Goal: Task Accomplishment & Management: Complete application form

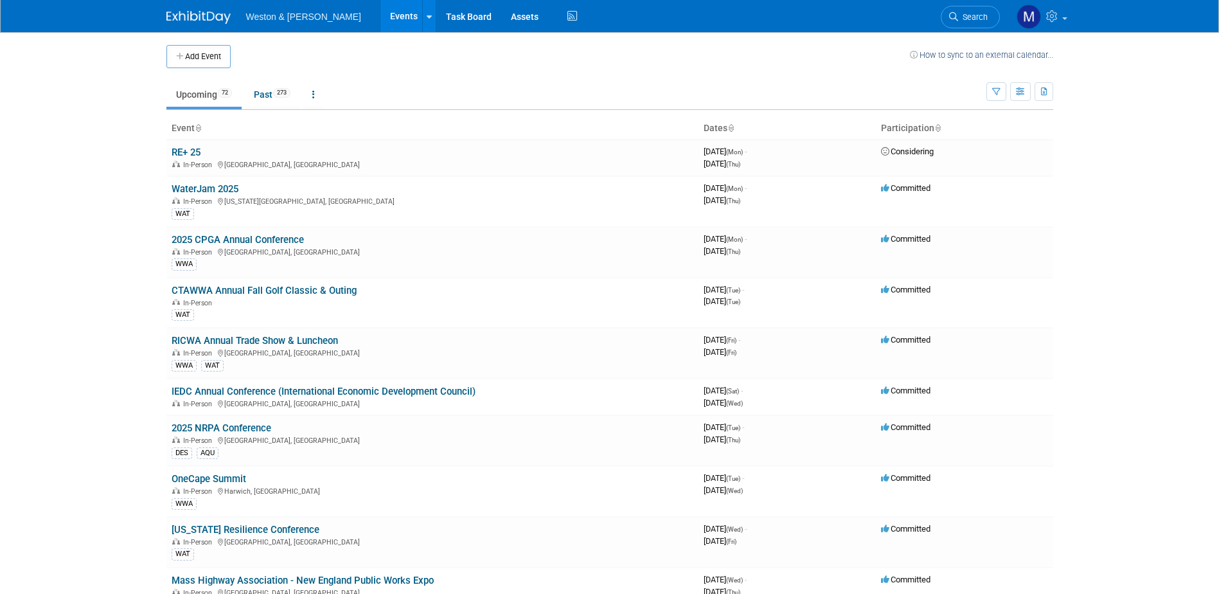
click at [973, 8] on link "Search" at bounding box center [969, 17] width 59 height 22
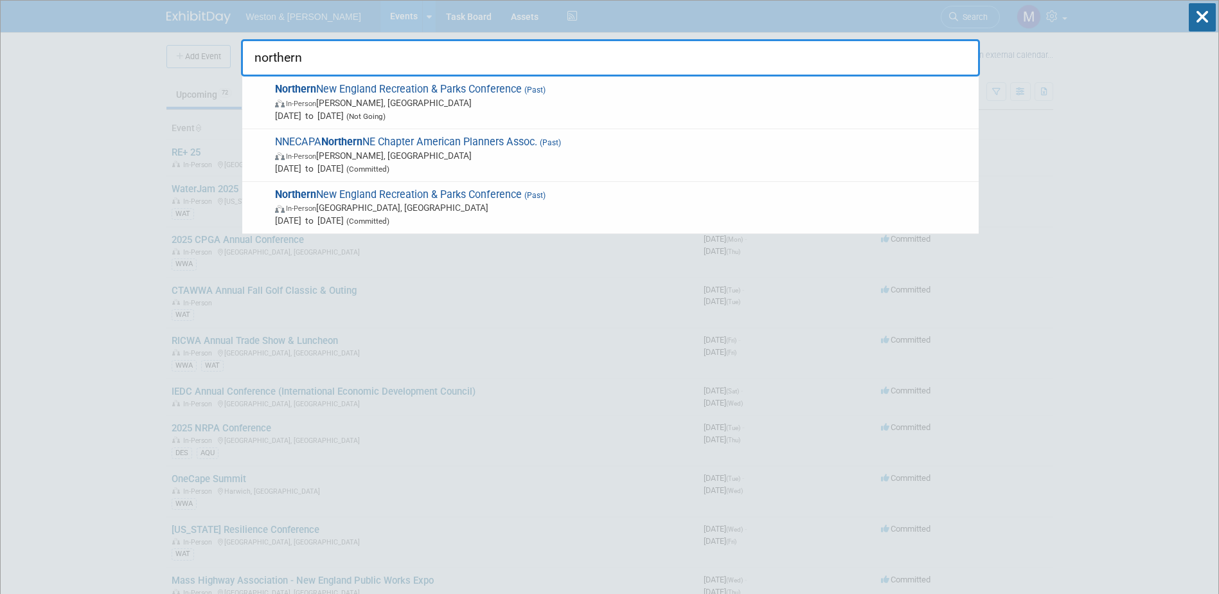
type input "northern"
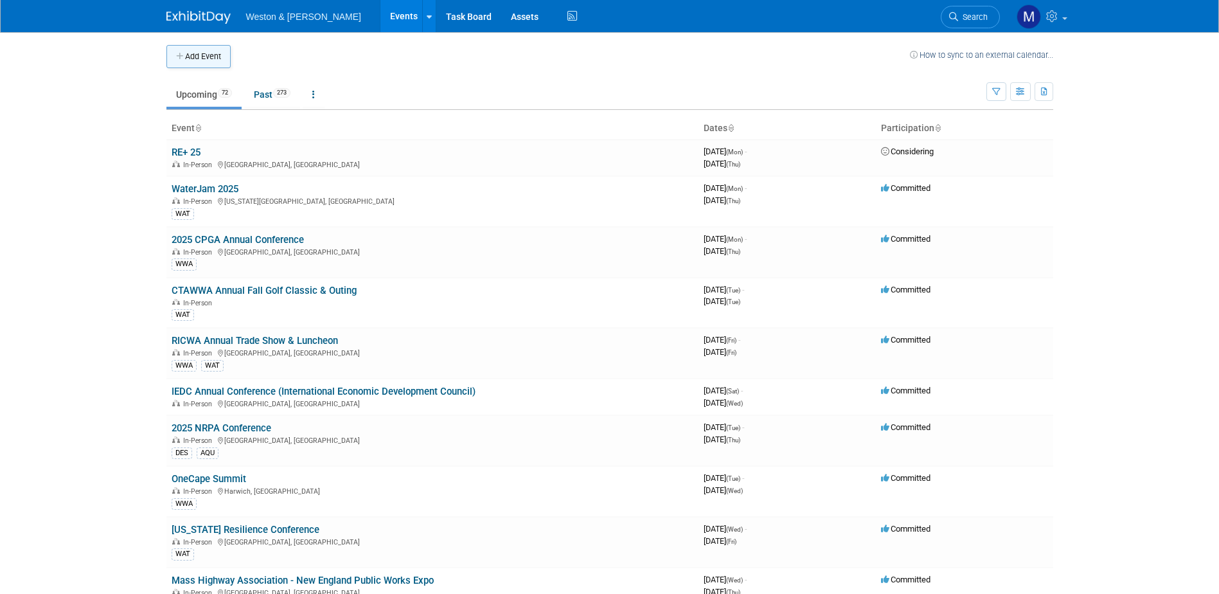
click at [202, 56] on button "Add Event" at bounding box center [198, 56] width 64 height 23
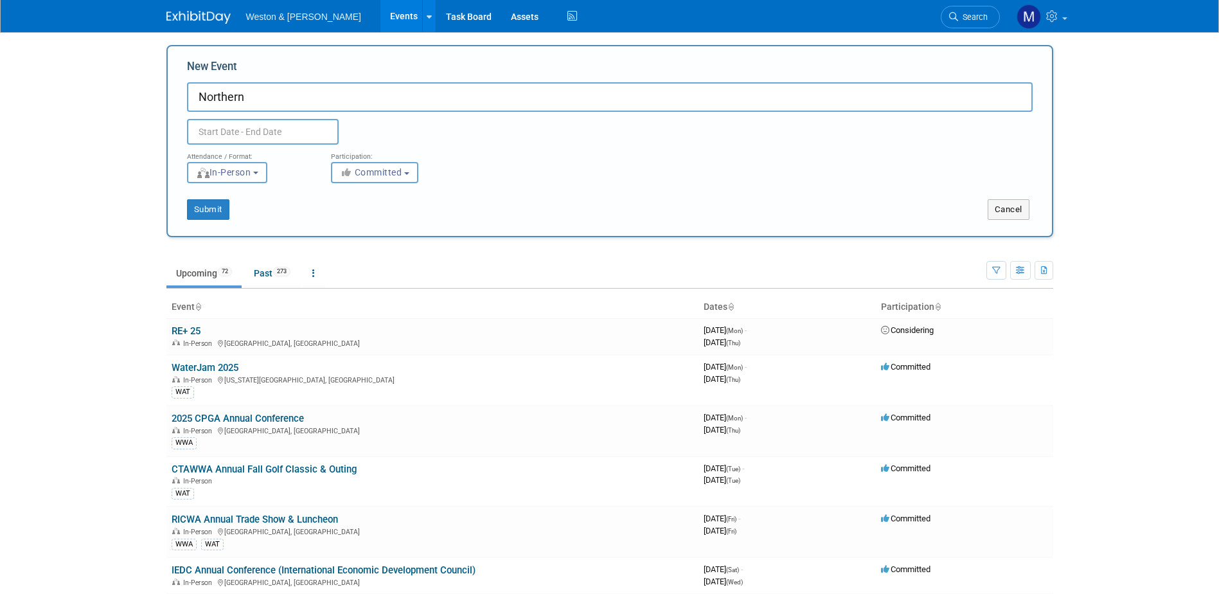
click at [283, 97] on input "Northern" at bounding box center [609, 97] width 845 height 30
click at [195, 96] on input "Northern New England Planning Conference" at bounding box center [609, 97] width 845 height 30
click at [487, 96] on input "2025 Northern New England Planning Conference" at bounding box center [609, 97] width 845 height 30
type input "2025 Northern New England Planning Conference (NNECAPA)"
click at [248, 134] on input "text" at bounding box center [263, 132] width 152 height 26
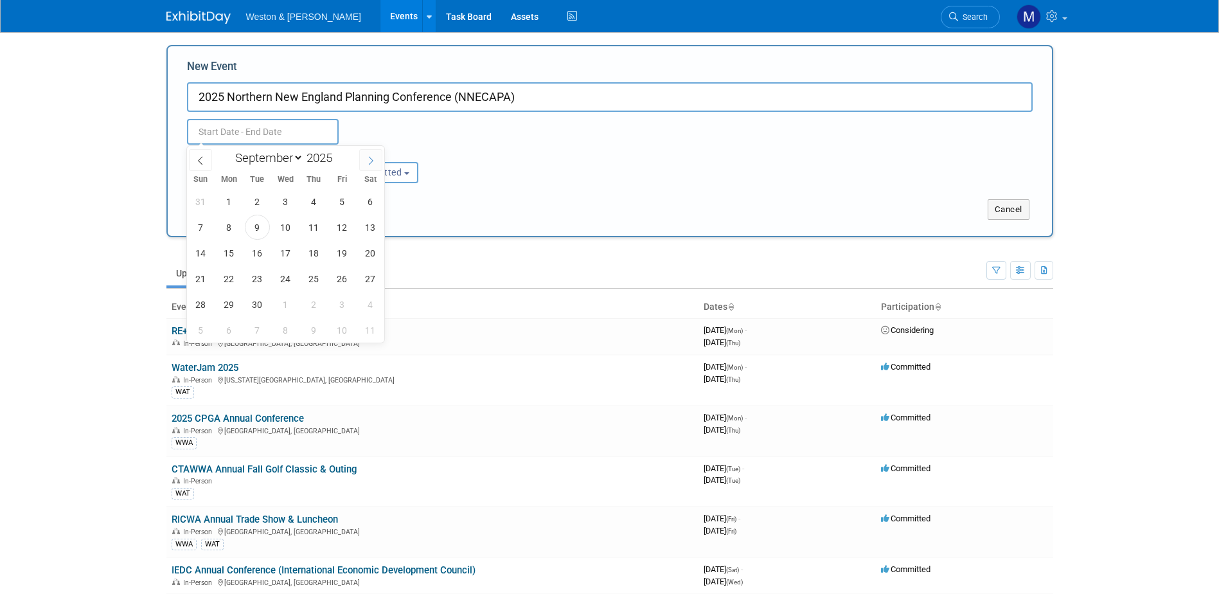
click at [371, 159] on icon at bounding box center [370, 160] width 9 height 9
select select "10"
click at [232, 227] on span "3" at bounding box center [228, 227] width 25 height 25
click at [283, 228] on span "5" at bounding box center [285, 227] width 25 height 25
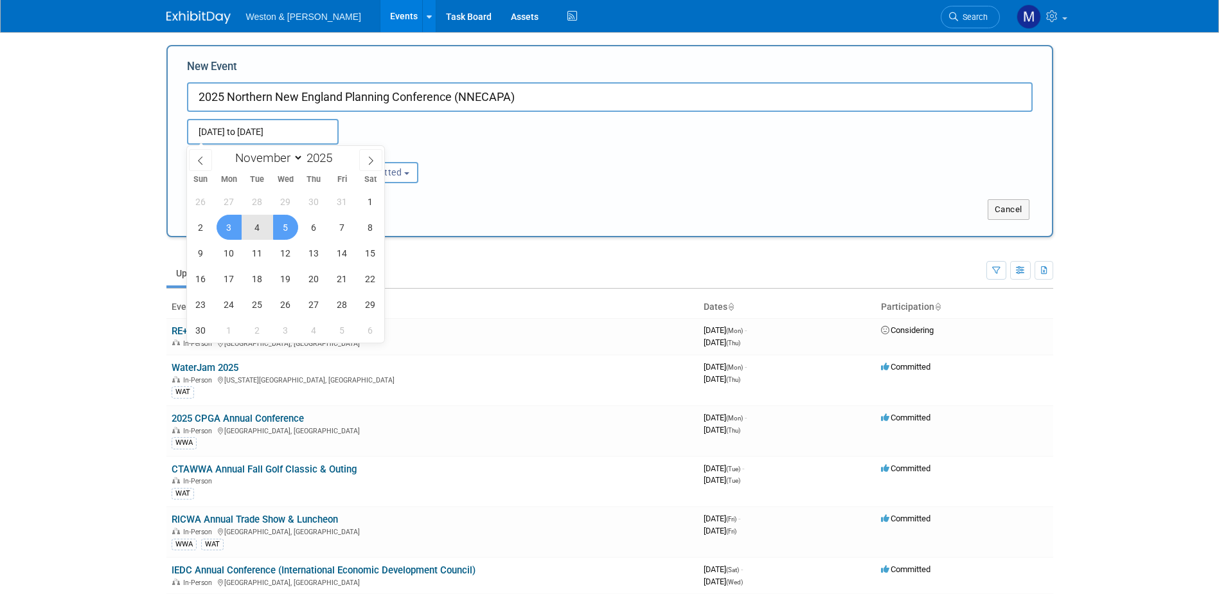
type input "[DATE] to [DATE]"
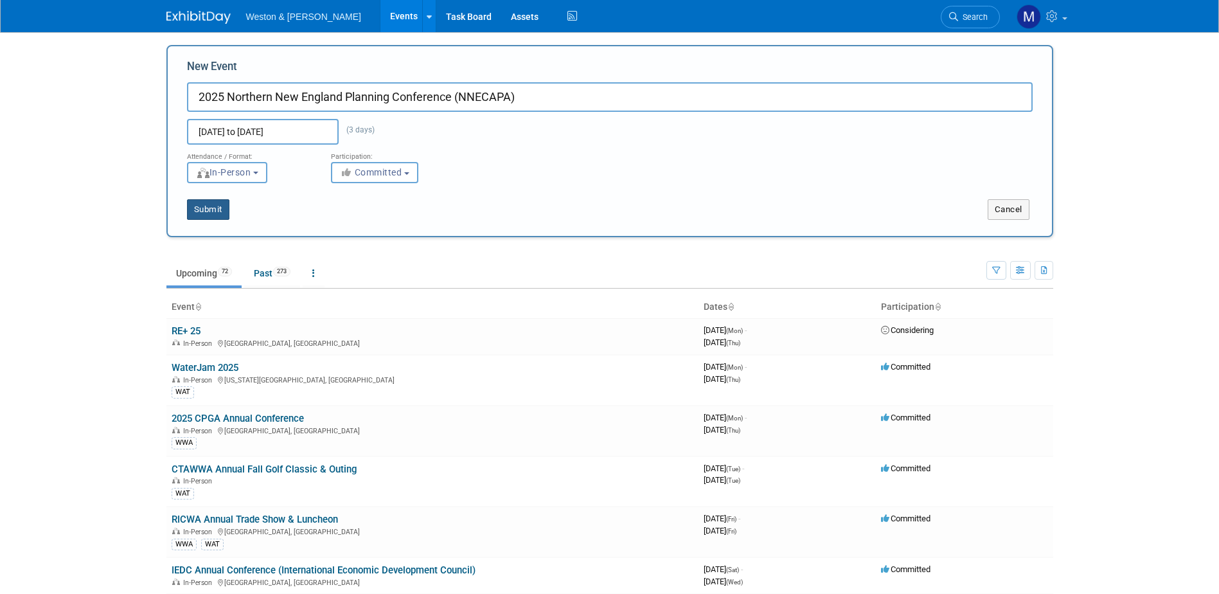
click at [215, 207] on button "Submit" at bounding box center [208, 209] width 42 height 21
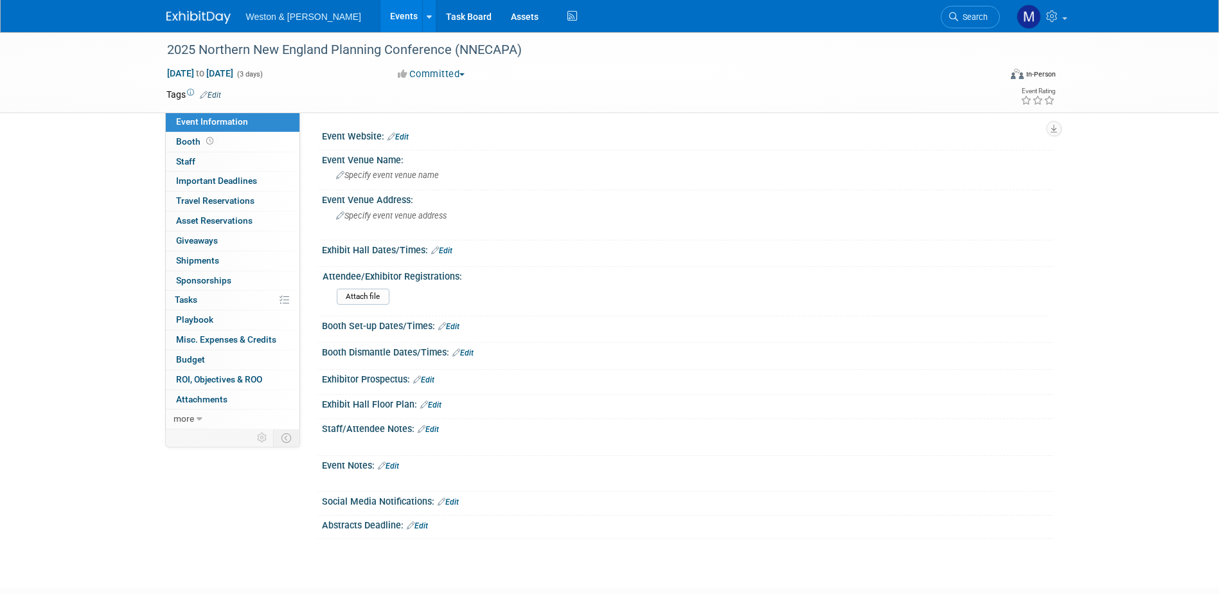
click at [406, 135] on link "Edit" at bounding box center [397, 136] width 21 height 9
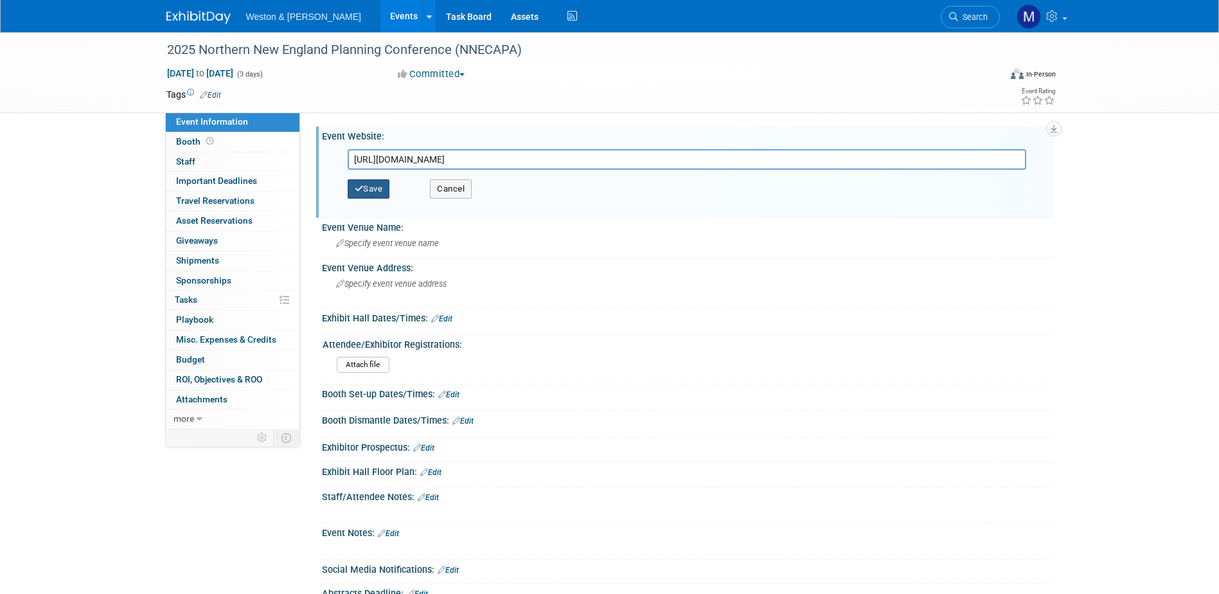
type input "https://nne.planning.org/meetings/2025-northern-new-england-planning-conference/"
click at [371, 187] on button "Save" at bounding box center [369, 188] width 42 height 19
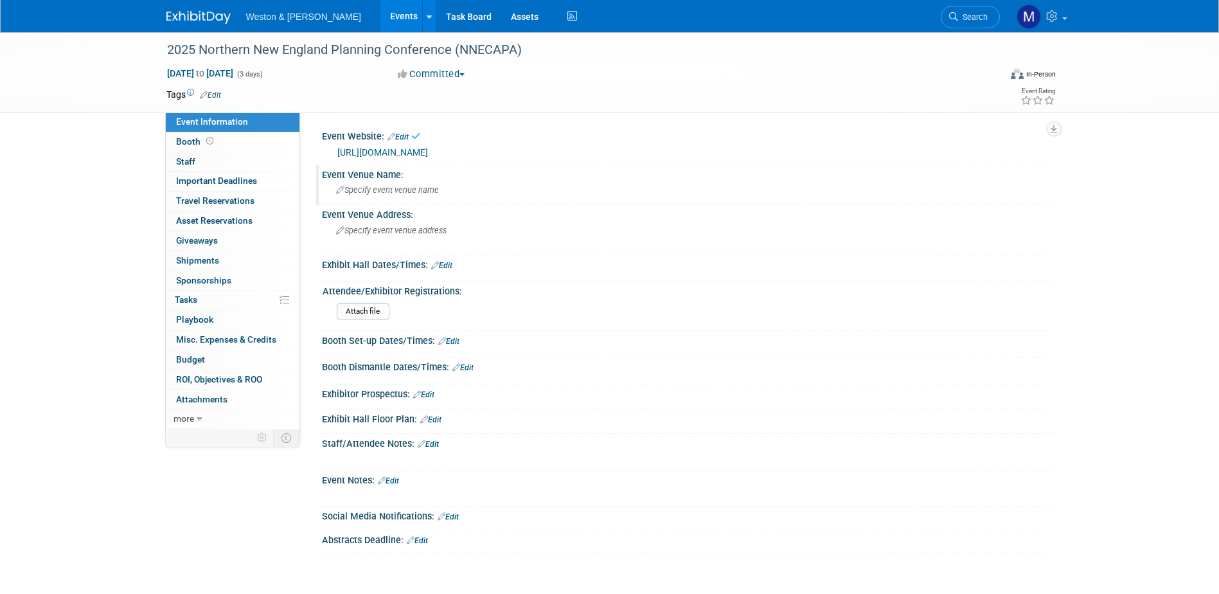
click at [385, 188] on span "Specify event venue name" at bounding box center [387, 190] width 103 height 10
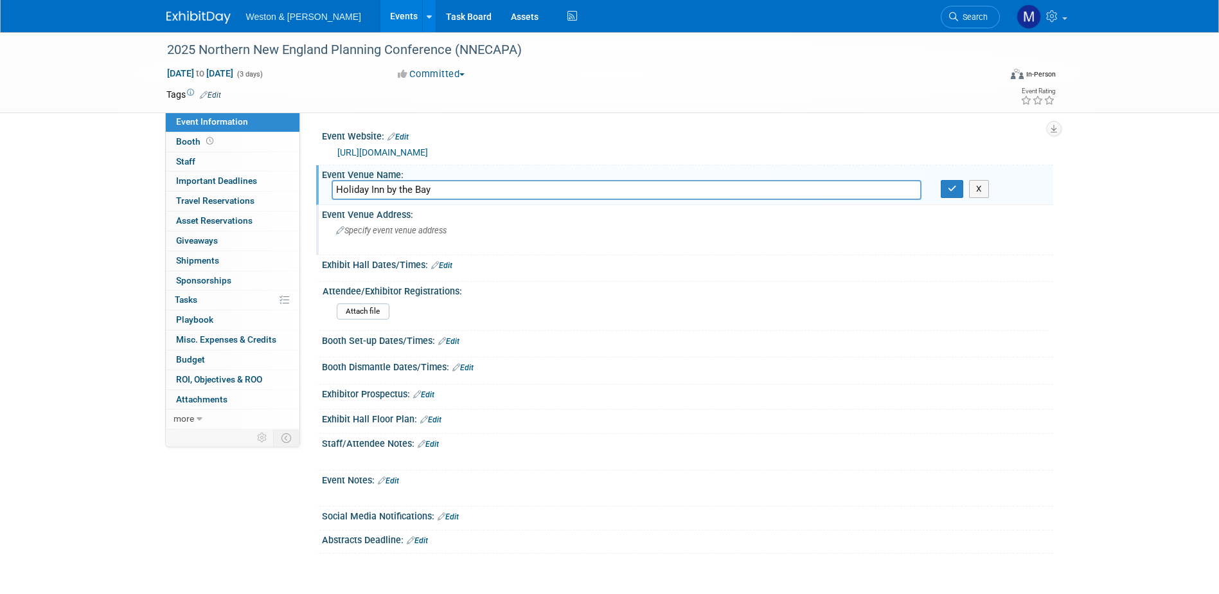
type input "Holiday Inn by the Bay"
click at [421, 231] on span "Specify event venue address" at bounding box center [391, 230] width 110 height 10
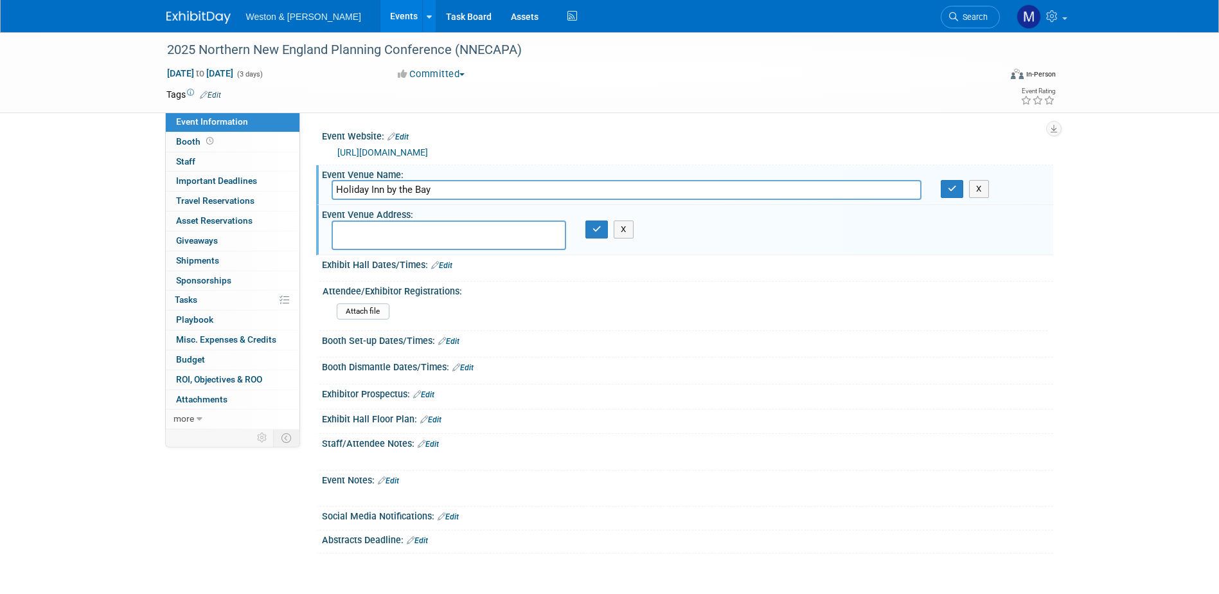
click at [394, 236] on textarea at bounding box center [448, 235] width 234 height 30
type textarea "88 Spring Street Portland, ME 04101"
click at [596, 227] on icon "button" at bounding box center [596, 229] width 9 height 8
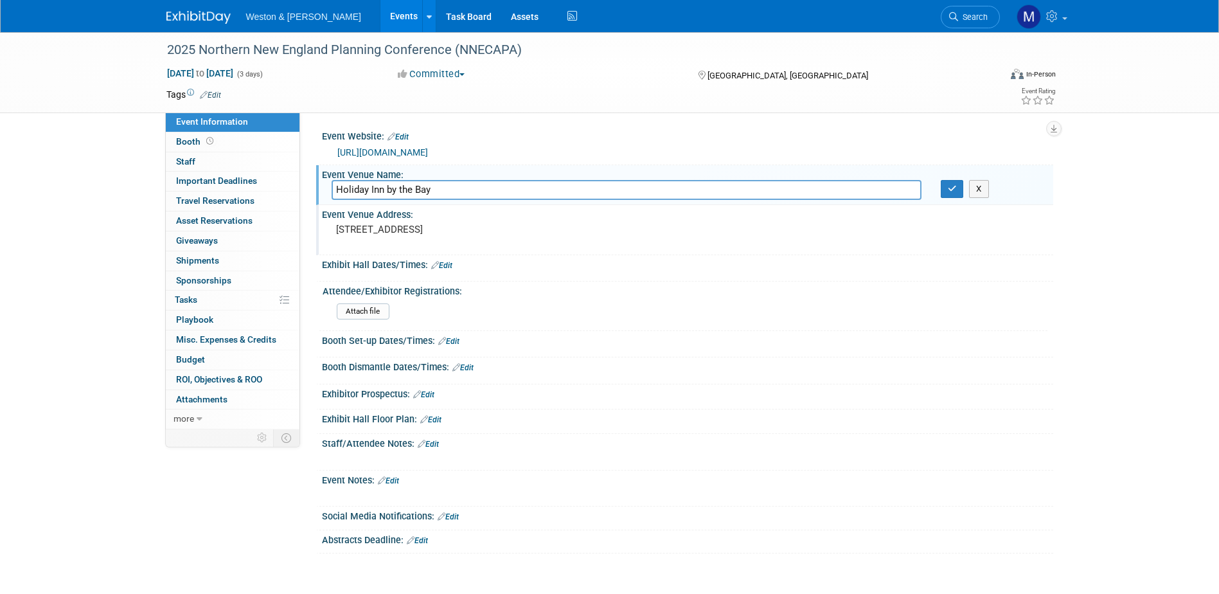
click at [447, 269] on link "Edit" at bounding box center [441, 265] width 21 height 9
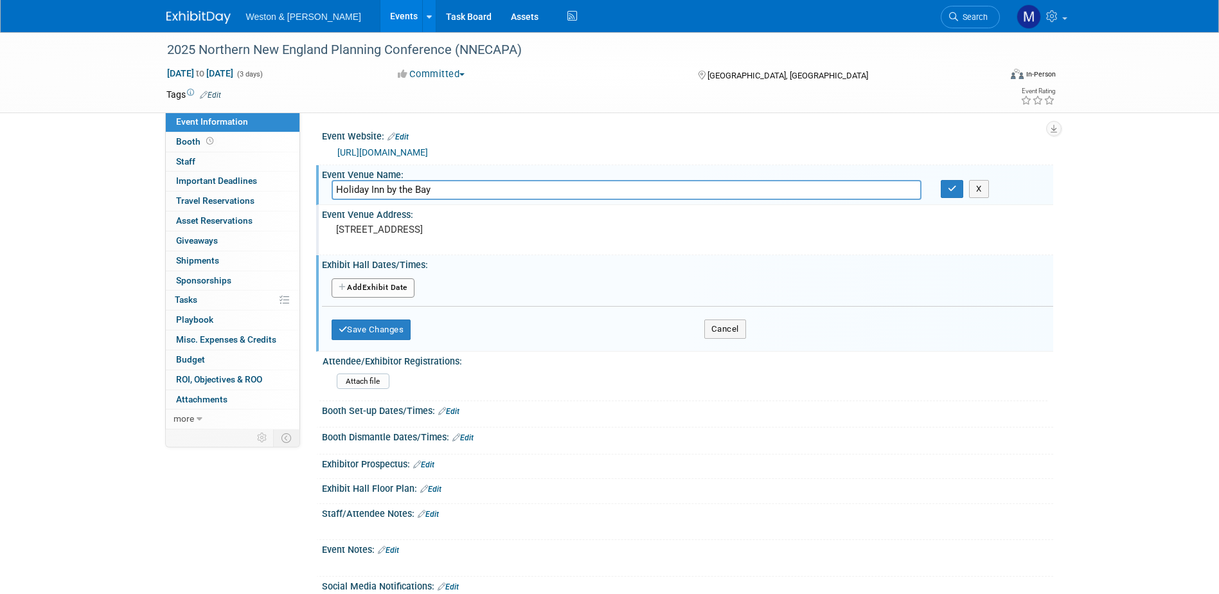
click at [379, 290] on button "Add Another Exhibit Date" at bounding box center [372, 287] width 83 height 19
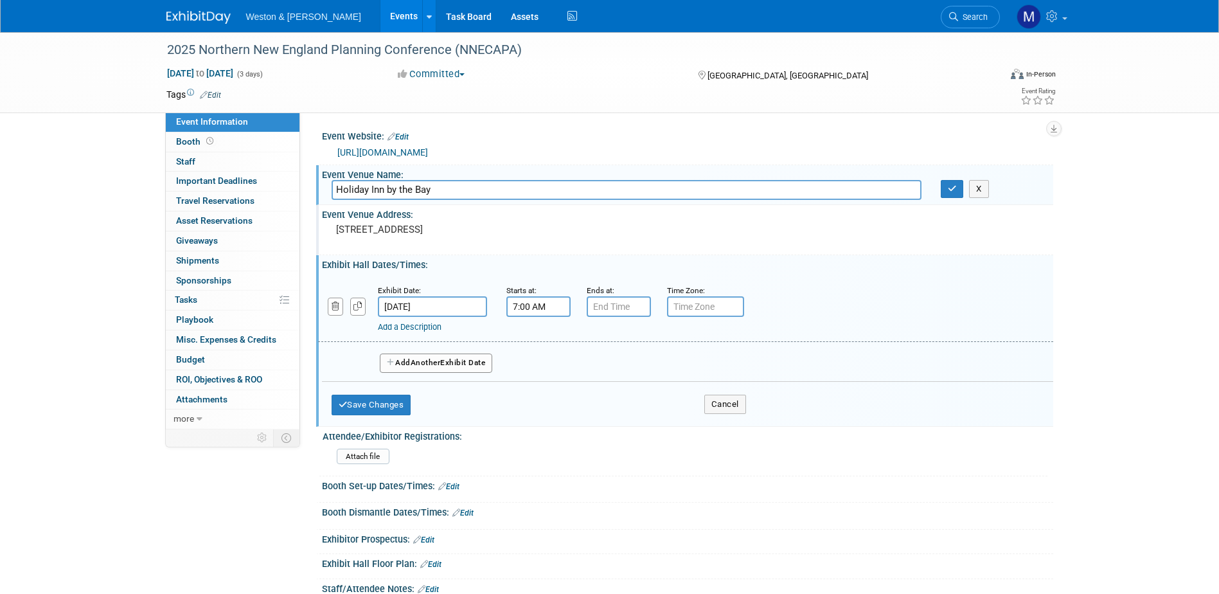
click at [543, 306] on input "7:00 AM" at bounding box center [538, 306] width 64 height 21
click at [537, 336] on span at bounding box center [536, 338] width 22 height 22
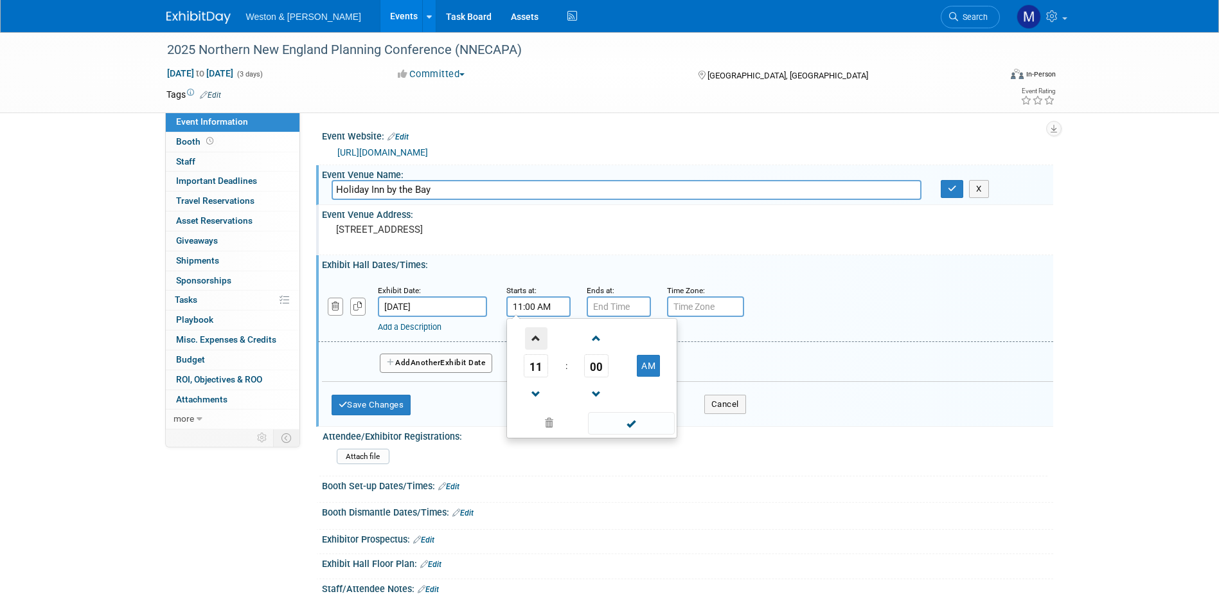
click at [537, 336] on span at bounding box center [536, 338] width 22 height 22
type input "12:00 PM"
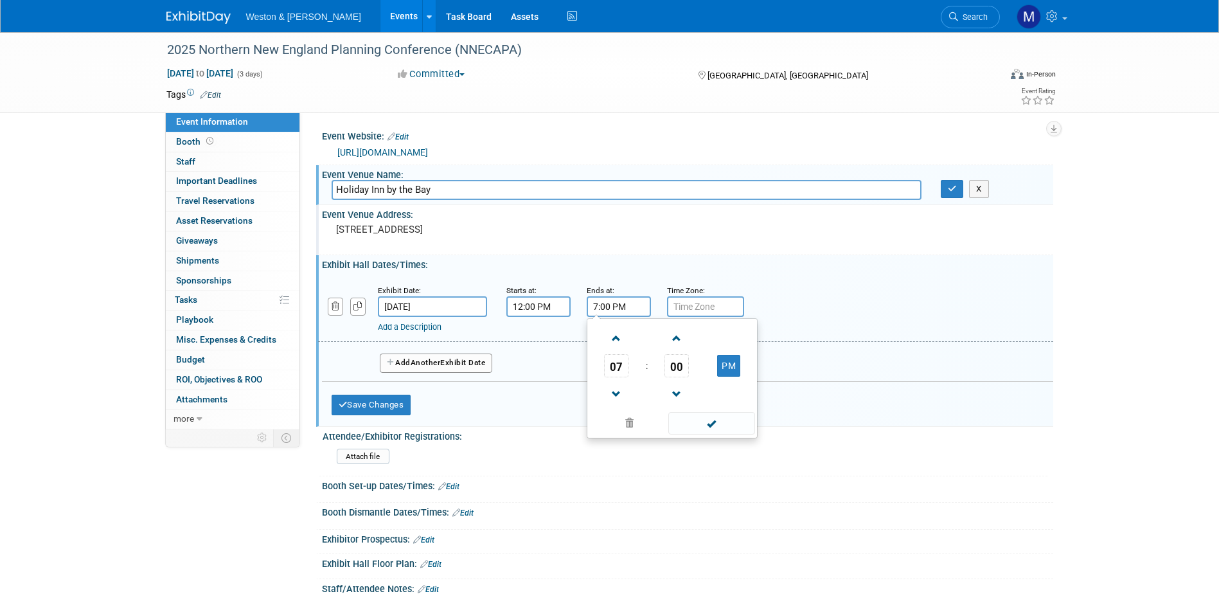
click at [629, 306] on input "7:00 PM" at bounding box center [619, 306] width 64 height 21
click at [616, 340] on span at bounding box center [616, 338] width 22 height 22
type input "8:00 PM"
click at [711, 414] on span at bounding box center [711, 423] width 87 height 22
click at [838, 481] on div "Booth Set-up Dates/Times: Edit" at bounding box center [687, 484] width 731 height 17
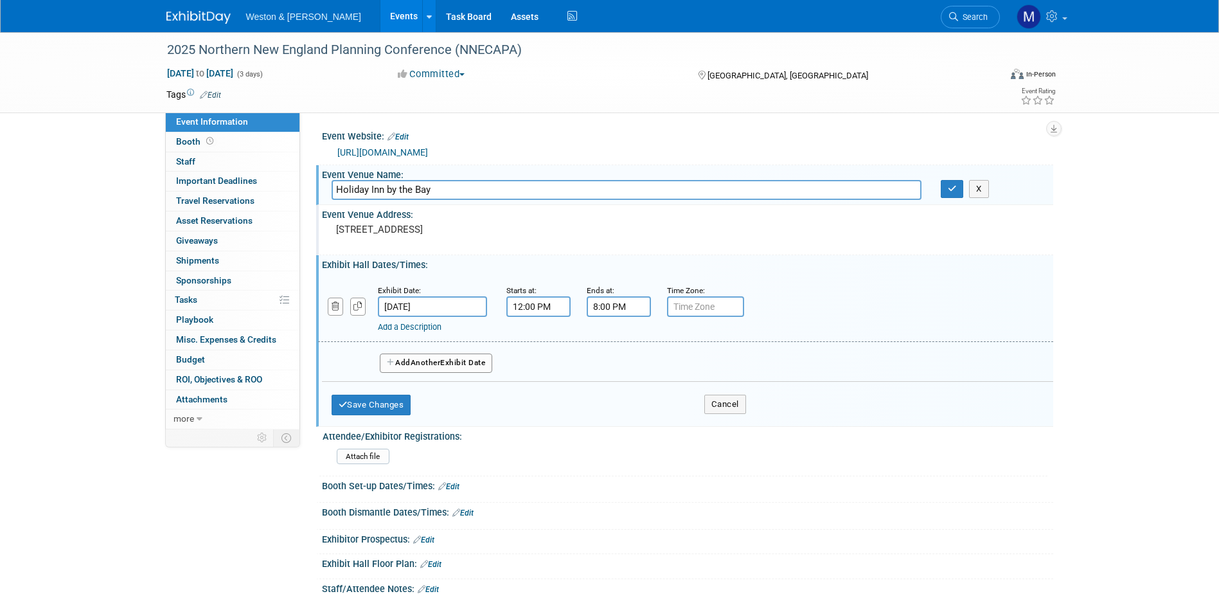
click at [422, 361] on span "Another" at bounding box center [426, 362] width 30 height 9
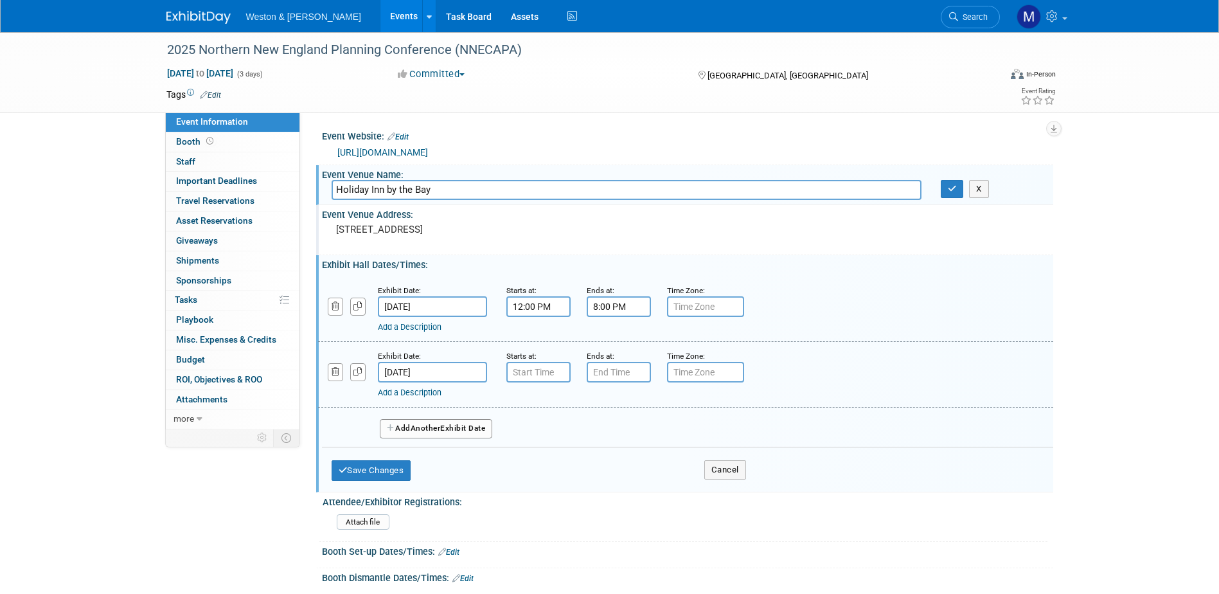
type input "7:00 AM"
click at [554, 375] on input "7:00 AM" at bounding box center [538, 372] width 64 height 21
click at [631, 489] on span at bounding box center [631, 488] width 87 height 22
click at [631, 374] on input "7:00 PM" at bounding box center [619, 372] width 64 height 21
click at [619, 408] on span at bounding box center [616, 404] width 22 height 22
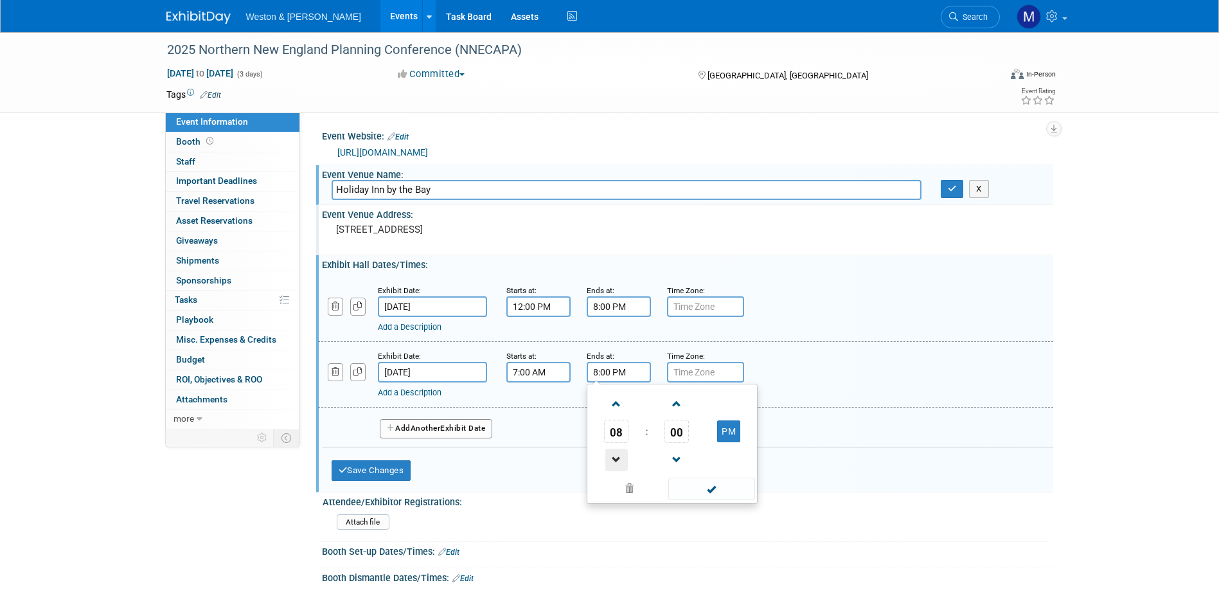
click at [619, 457] on span at bounding box center [616, 459] width 22 height 22
type input "5:00 PM"
click at [919, 498] on div "Attendee/Exhibitor Registrations:" at bounding box center [684, 500] width 725 height 16
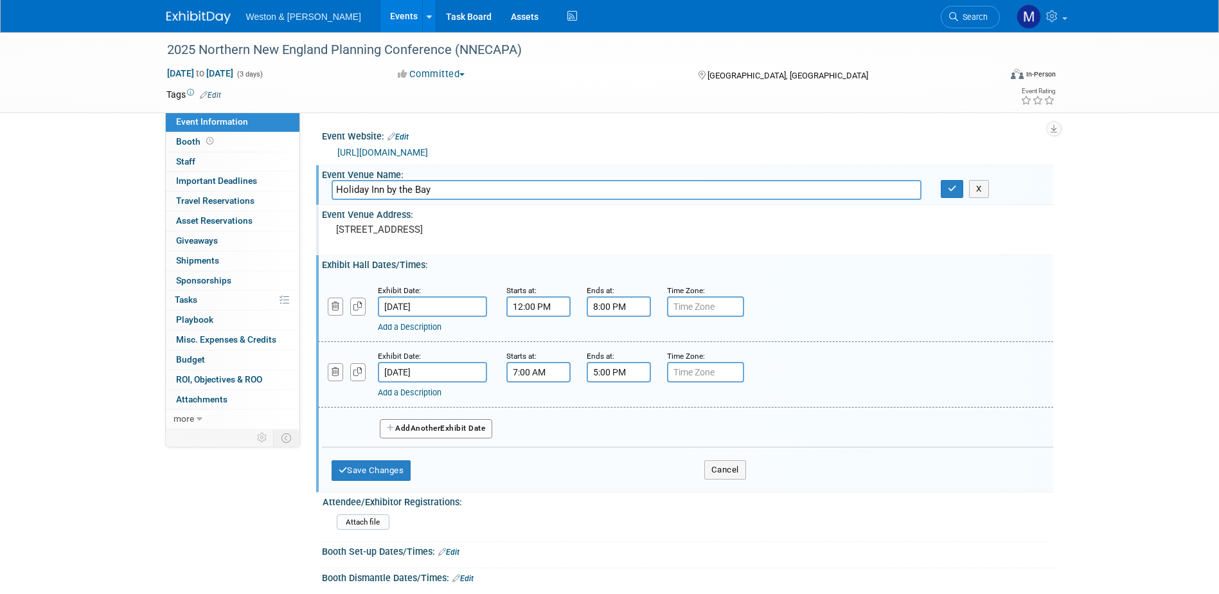
click at [421, 422] on button "Add Another Exhibit Date" at bounding box center [436, 428] width 113 height 19
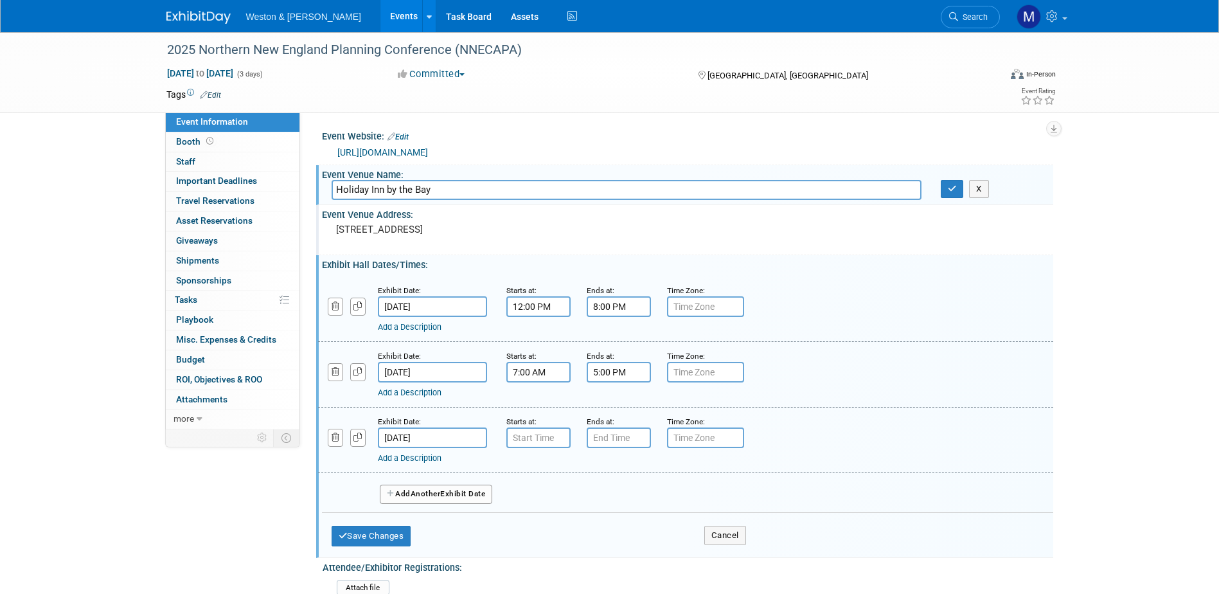
type input "7:00 AM"
click at [543, 439] on input "7:00 AM" at bounding box center [538, 437] width 64 height 21
click at [635, 554] on span at bounding box center [631, 554] width 87 height 22
click at [609, 437] on input "7:00 PM" at bounding box center [619, 437] width 64 height 21
click at [617, 520] on span at bounding box center [616, 525] width 22 height 22
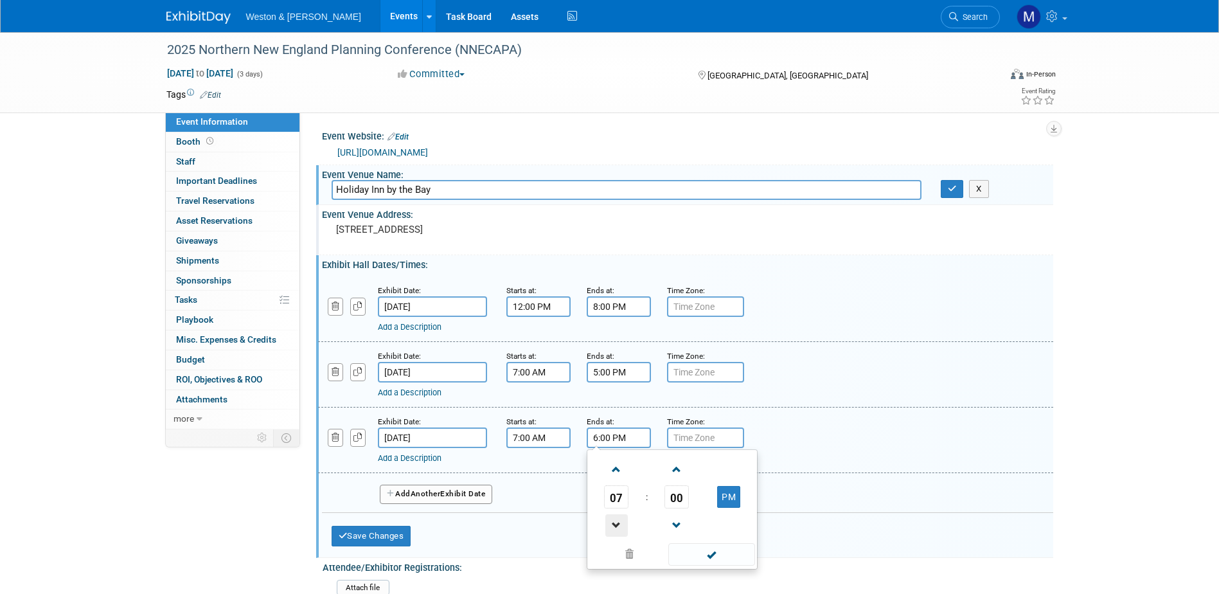
click at [617, 520] on span at bounding box center [616, 525] width 22 height 22
type input "2:00 PM"
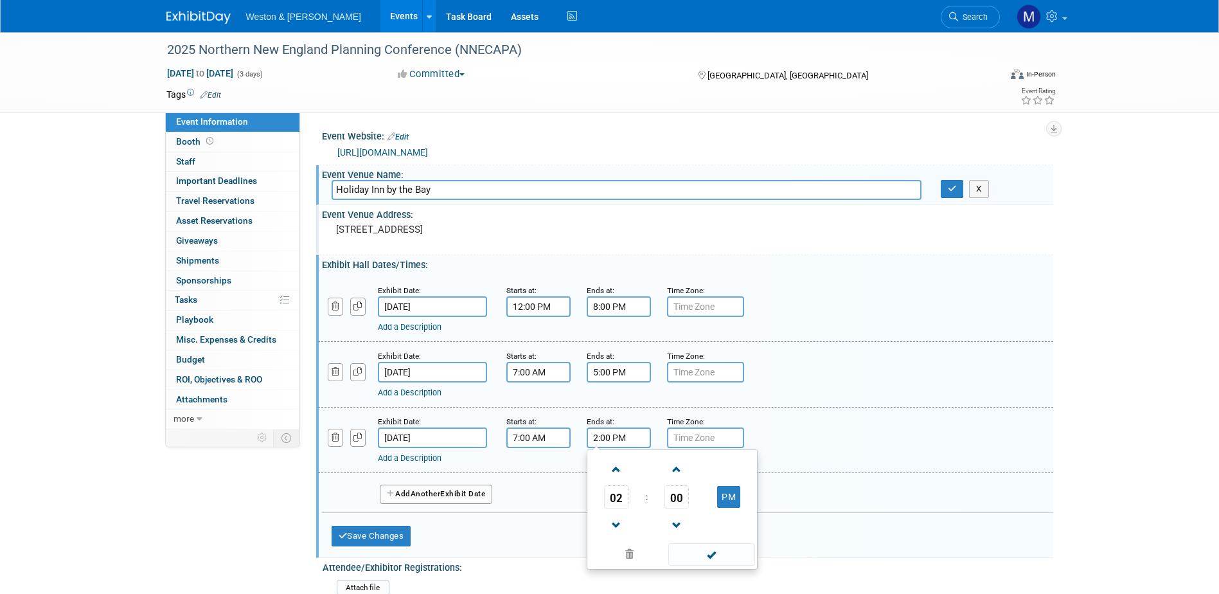
click at [849, 551] on div "Exhibit Date: Nov 3, 2025 Starts at: 12:00 PM Ends at: 8:00 PM Time Zone: Apply…" at bounding box center [687, 412] width 731 height 284
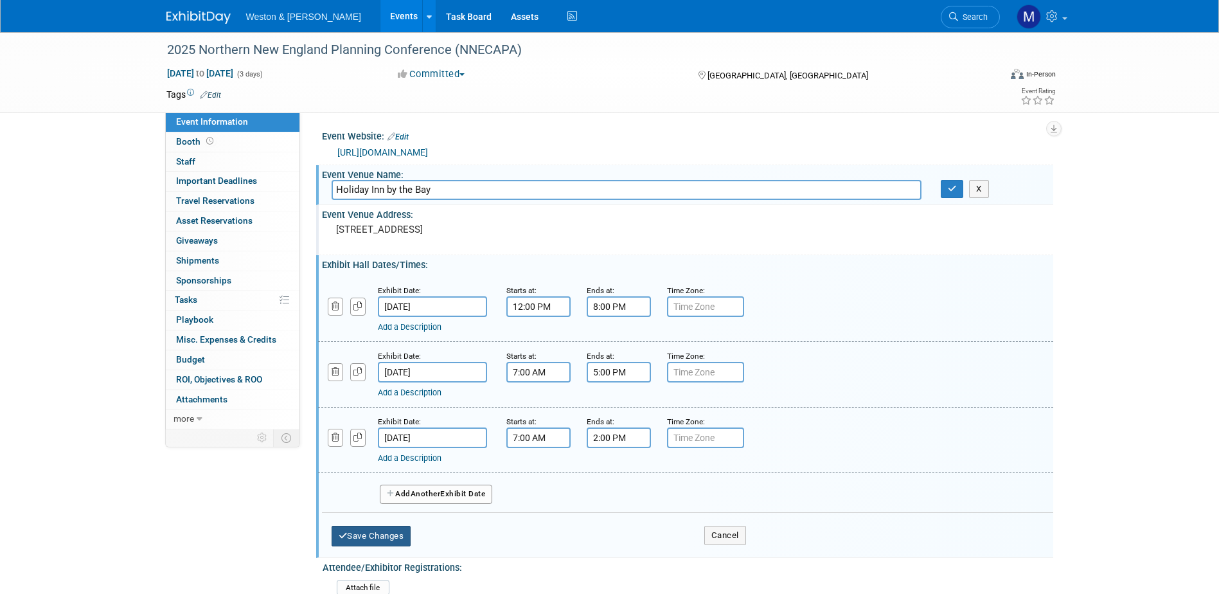
click at [375, 529] on button "Save Changes" at bounding box center [371, 535] width 80 height 21
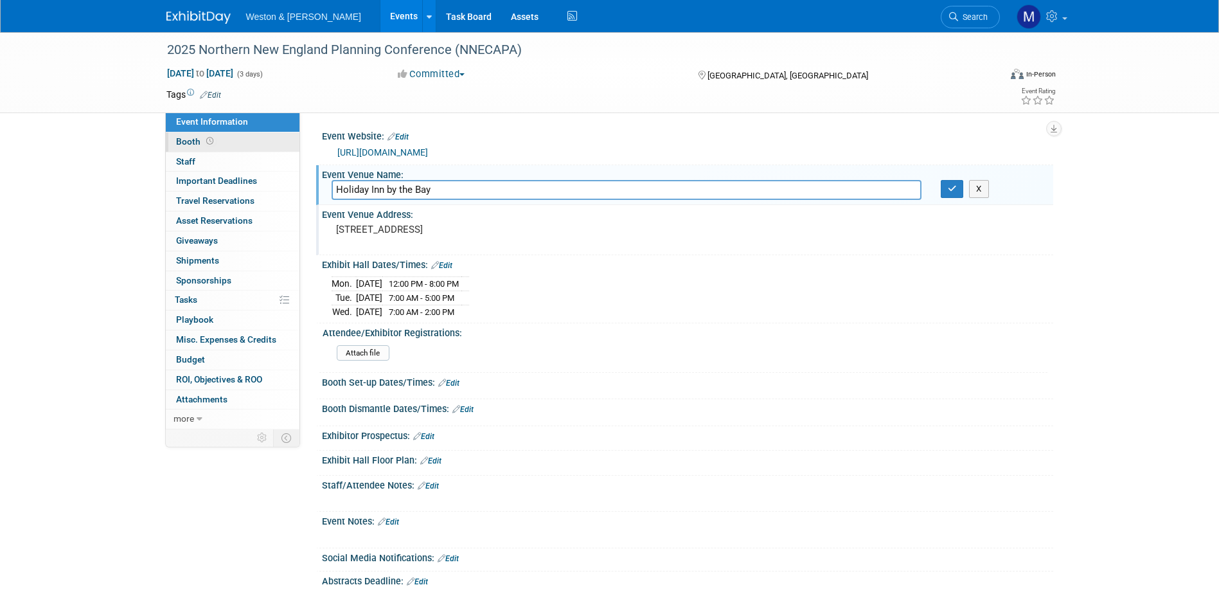
click at [181, 137] on span "Booth" at bounding box center [196, 141] width 40 height 10
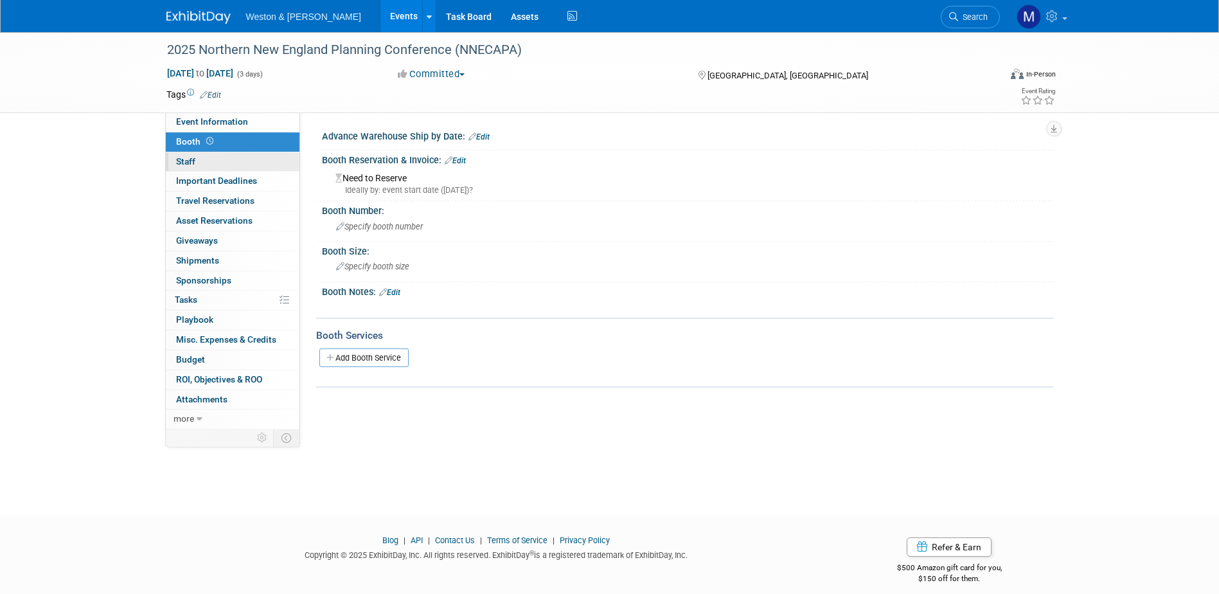
click at [199, 157] on link "0 Staff 0" at bounding box center [233, 161] width 134 height 19
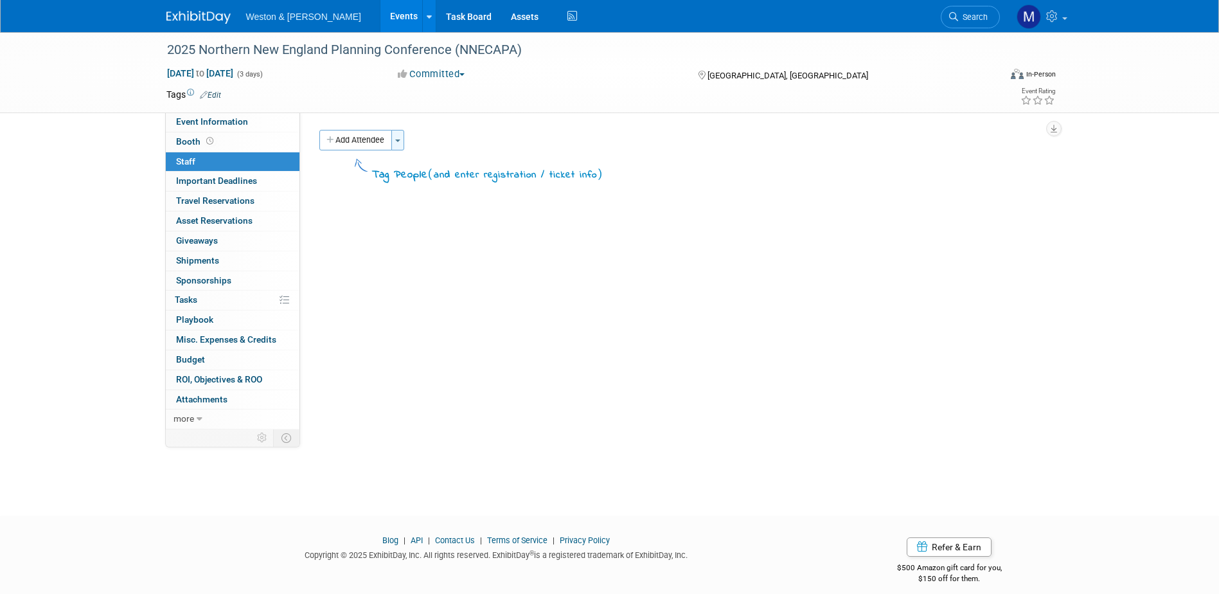
click at [398, 140] on span "button" at bounding box center [397, 140] width 5 height 3
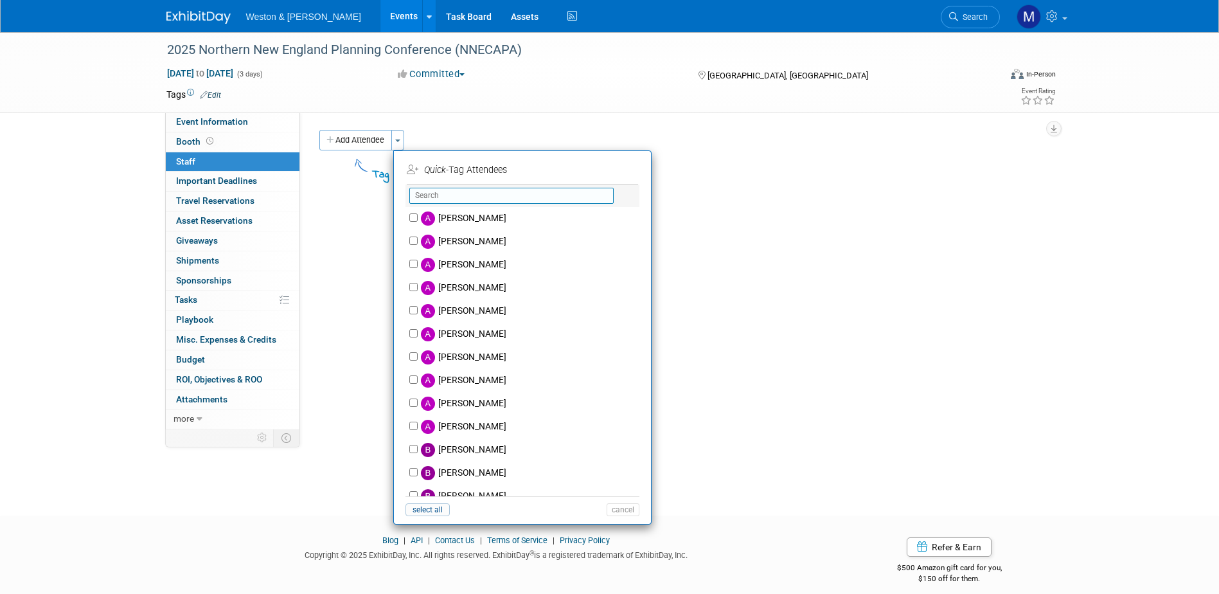
click at [450, 197] on input "text" at bounding box center [511, 196] width 204 height 16
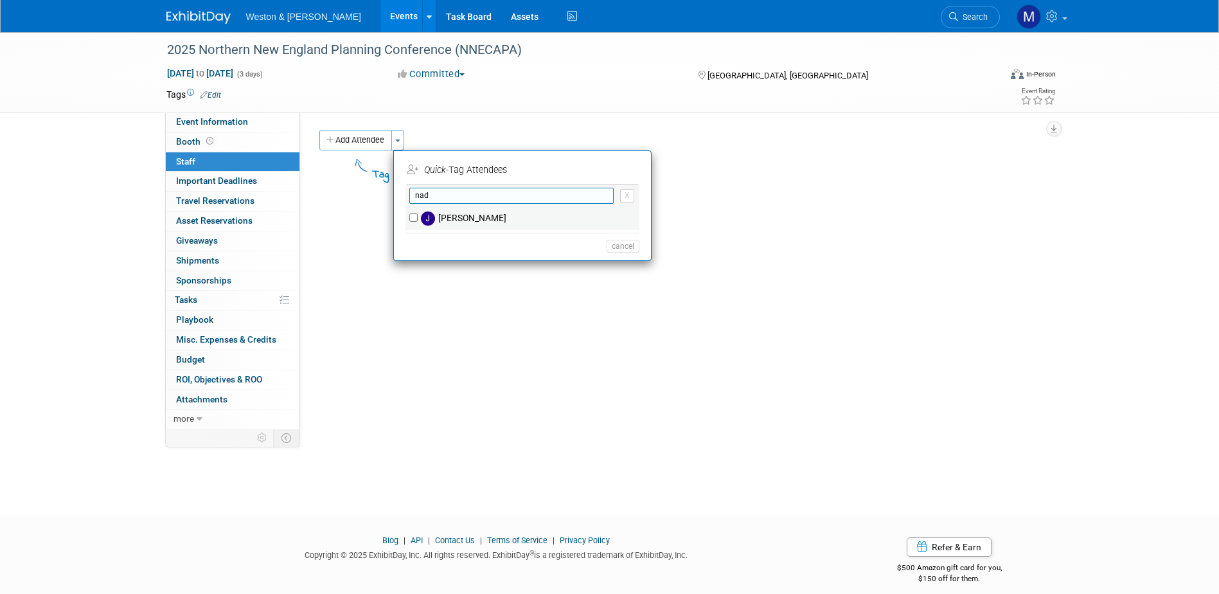
type input "nad"
click at [414, 218] on input "Joanna Nadeau" at bounding box center [413, 217] width 8 height 8
checkbox input "true"
click at [614, 164] on button "Apply" at bounding box center [618, 170] width 39 height 19
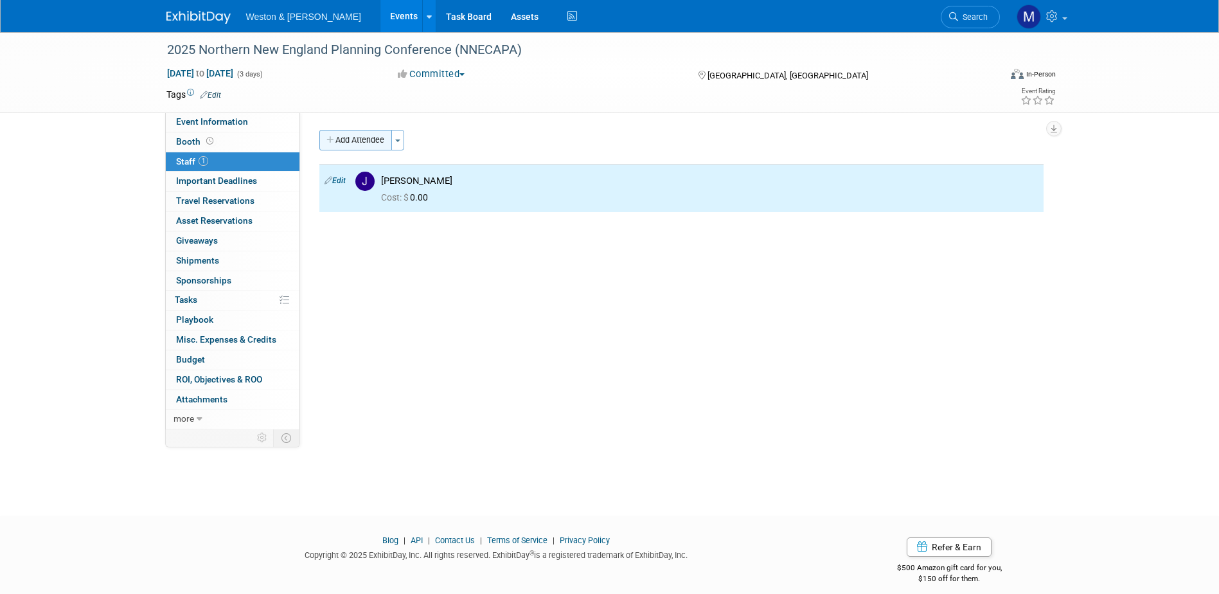
click at [360, 139] on button "Add Attendee" at bounding box center [355, 140] width 73 height 21
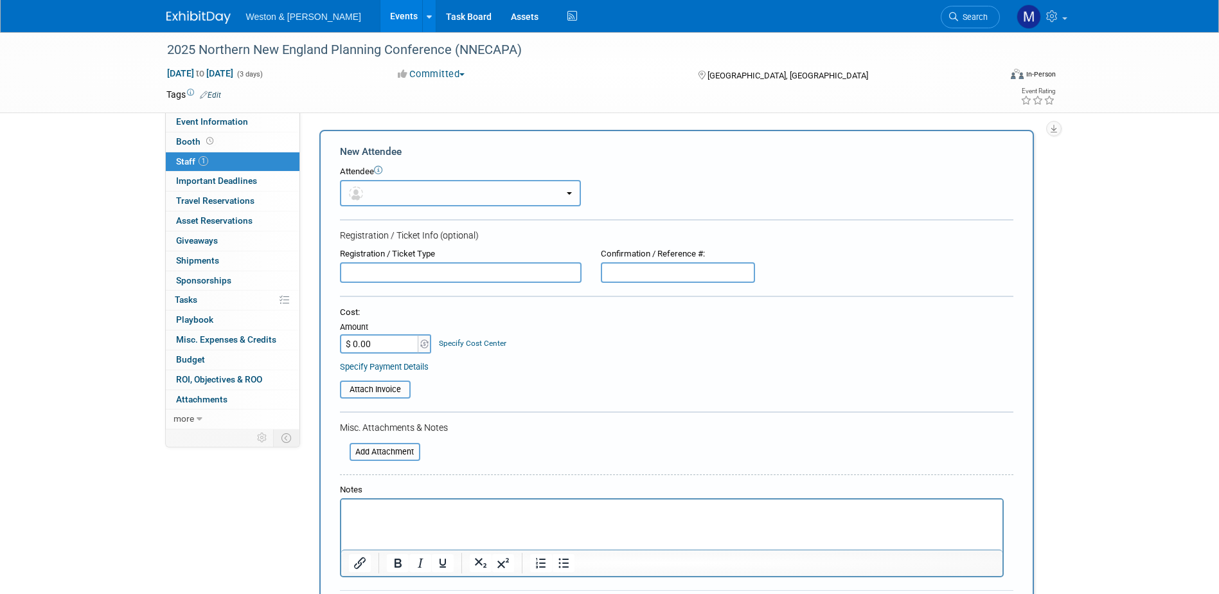
click at [445, 193] on button "button" at bounding box center [460, 193] width 241 height 26
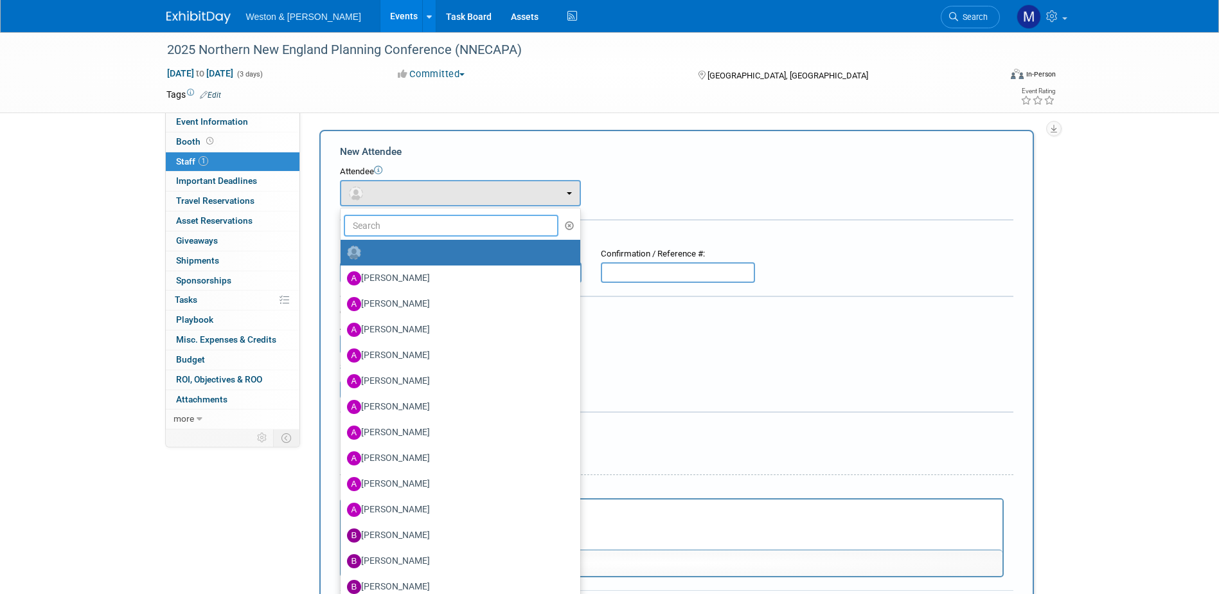
click at [443, 217] on input "text" at bounding box center [451, 226] width 215 height 22
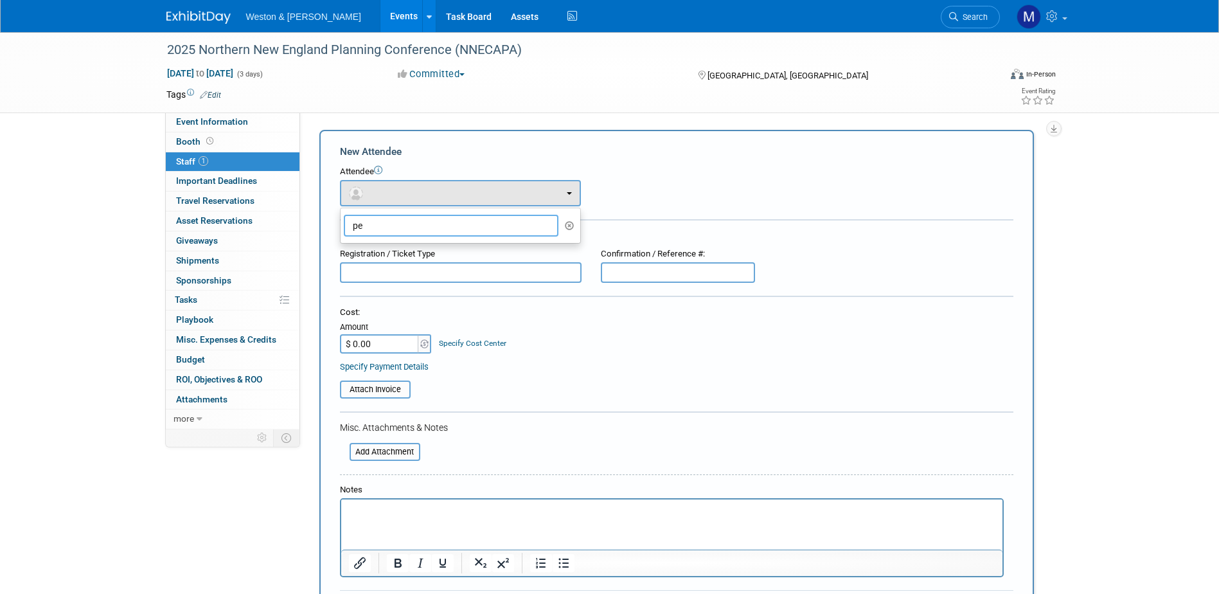
type input "p"
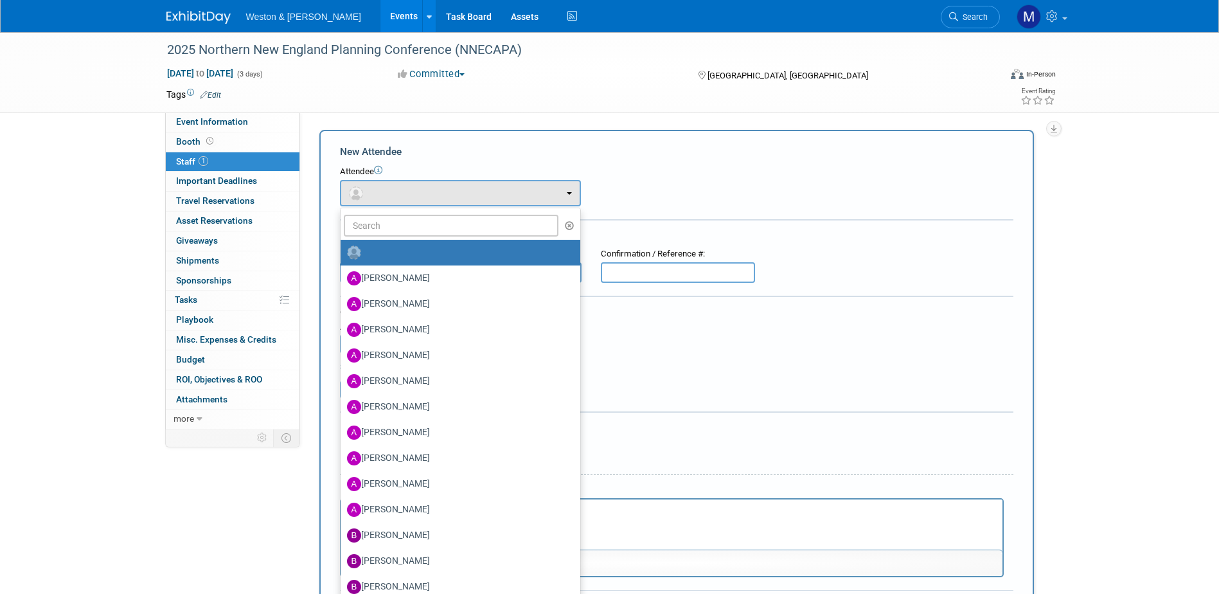
click at [795, 222] on form "New Attendee Attendee <img src="https://www.exhibitday.com/Images/Unassigned-Us…" at bounding box center [676, 388] width 673 height 486
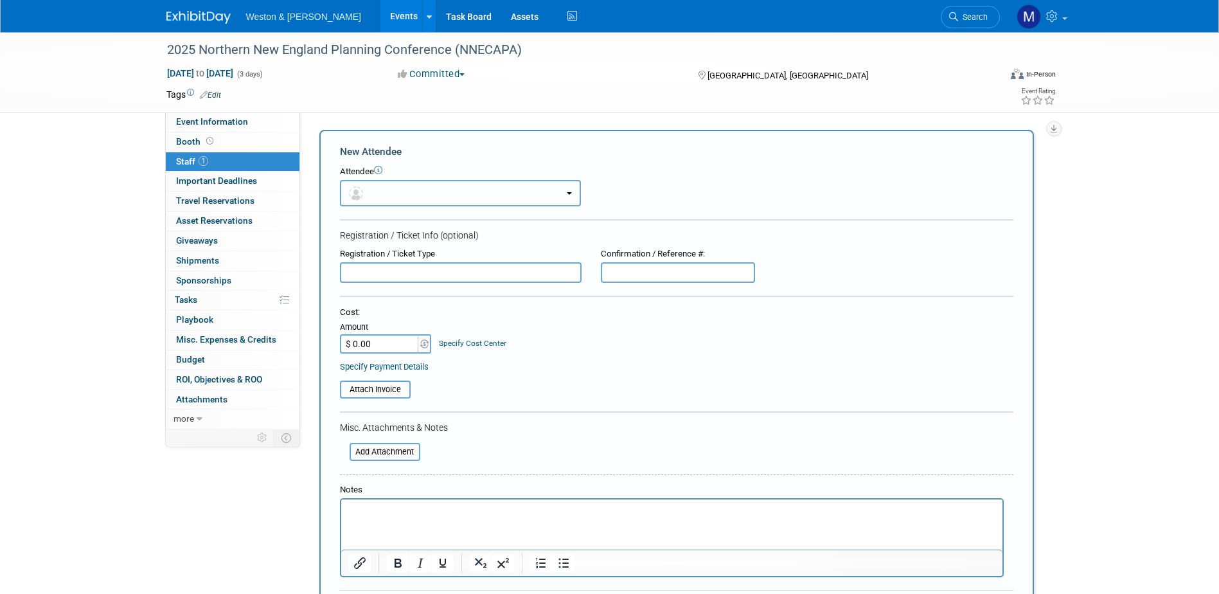
click at [378, 186] on button "button" at bounding box center [460, 193] width 241 height 26
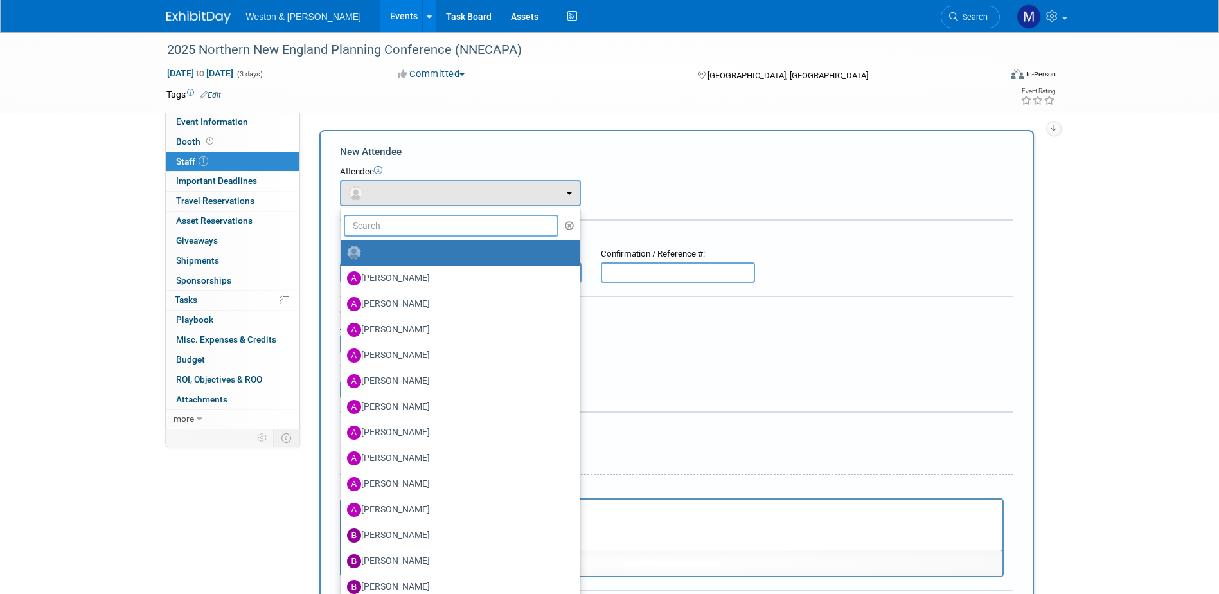
click at [409, 226] on input "text" at bounding box center [451, 226] width 215 height 22
drag, startPoint x: 760, startPoint y: 166, endPoint x: 739, endPoint y: 172, distance: 21.4
click at [759, 166] on div "Attendee" at bounding box center [676, 172] width 673 height 12
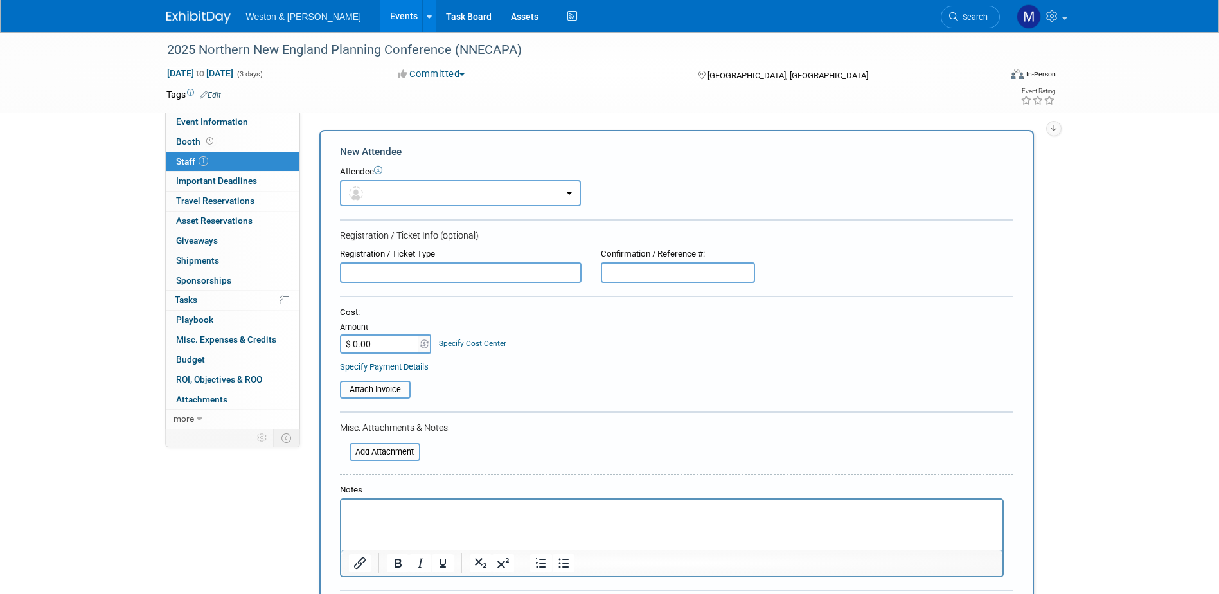
click at [402, 277] on input "text" at bounding box center [461, 272] width 242 height 21
click at [404, 515] on p "Rich Text Area. Press ALT-0 for help." at bounding box center [671, 510] width 646 height 13
click at [585, 346] on div "Cost: Amount $ 0.00 Specify Cost Center Cost Center -- Not Specified --" at bounding box center [676, 329] width 673 height 47
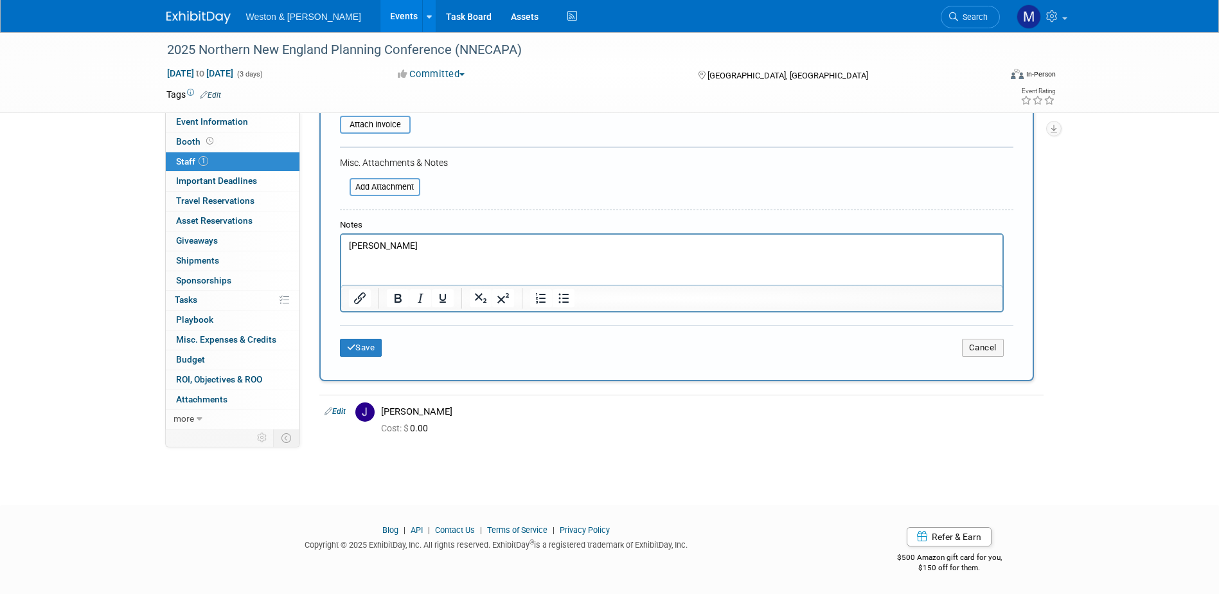
scroll to position [266, 0]
click at [362, 346] on button "Save" at bounding box center [361, 346] width 42 height 18
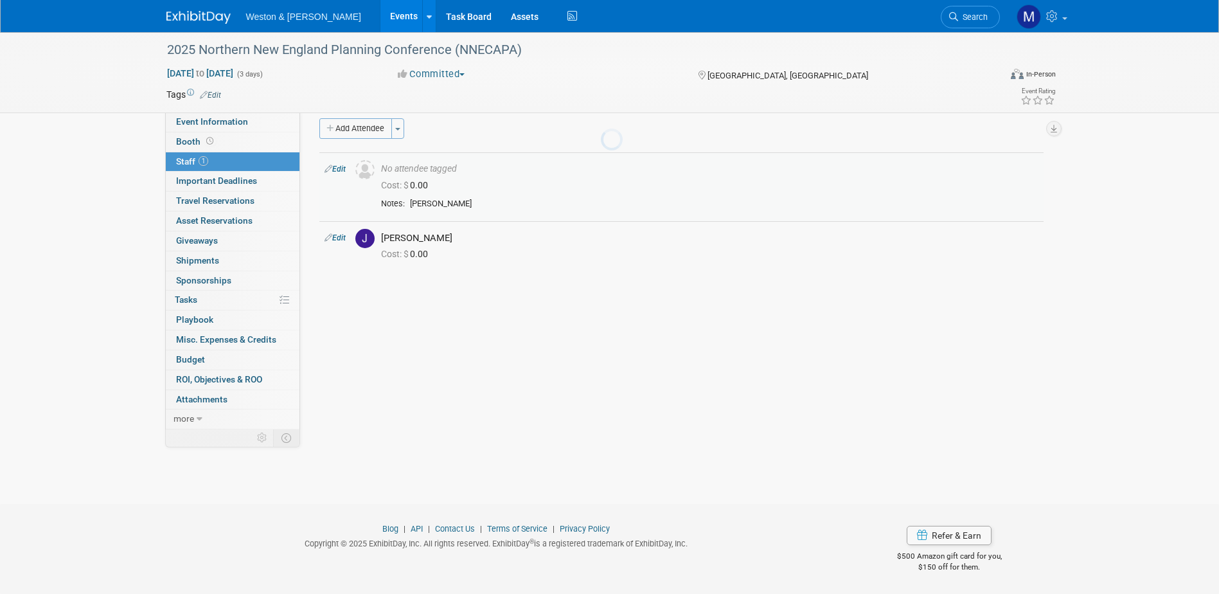
scroll to position [12, 0]
click at [402, 127] on button "Toggle Dropdown" at bounding box center [397, 128] width 13 height 21
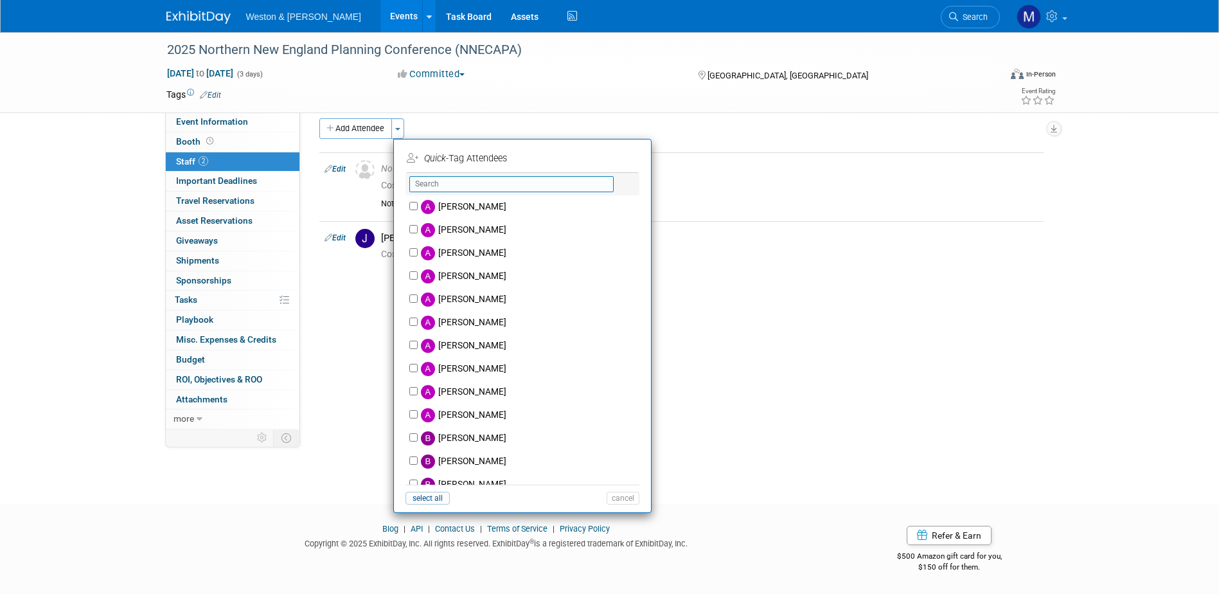
click at [484, 190] on input "text" at bounding box center [511, 184] width 204 height 16
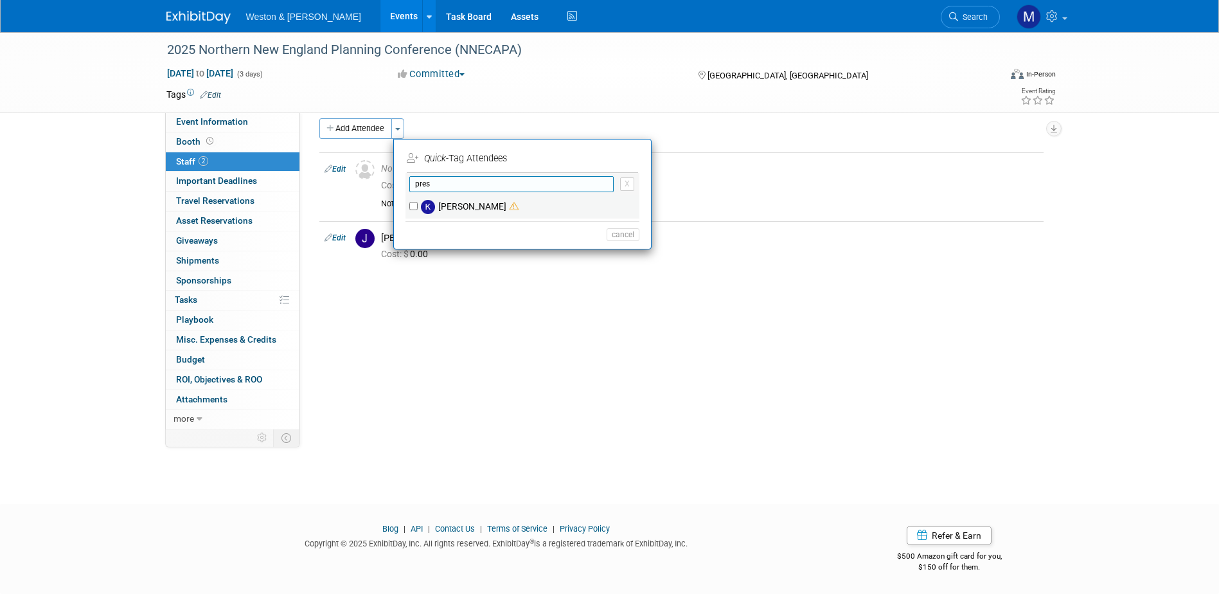
type input "pres"
click at [416, 203] on input "Karen Prescott" at bounding box center [413, 206] width 8 height 8
checkbox input "true"
click at [624, 154] on button "Apply" at bounding box center [618, 158] width 39 height 19
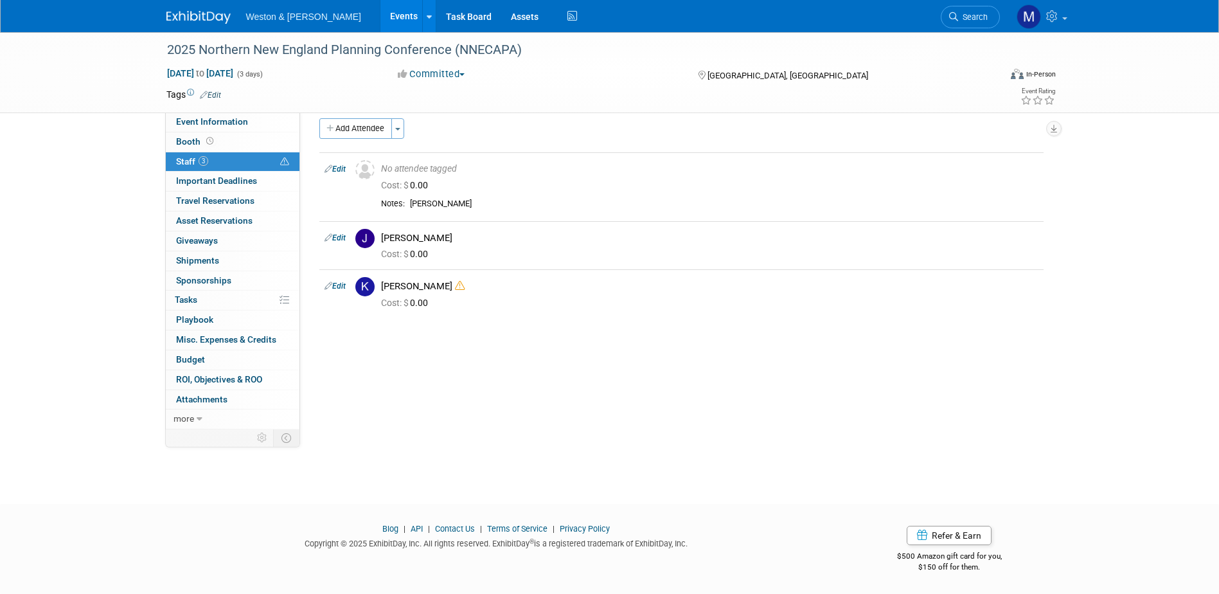
click at [125, 241] on div "2025 Northern New England Planning Conference (NNECAPA) Nov 3, 2025 to Nov 5, 2…" at bounding box center [609, 251] width 1219 height 460
